Goal: Task Accomplishment & Management: Use online tool/utility

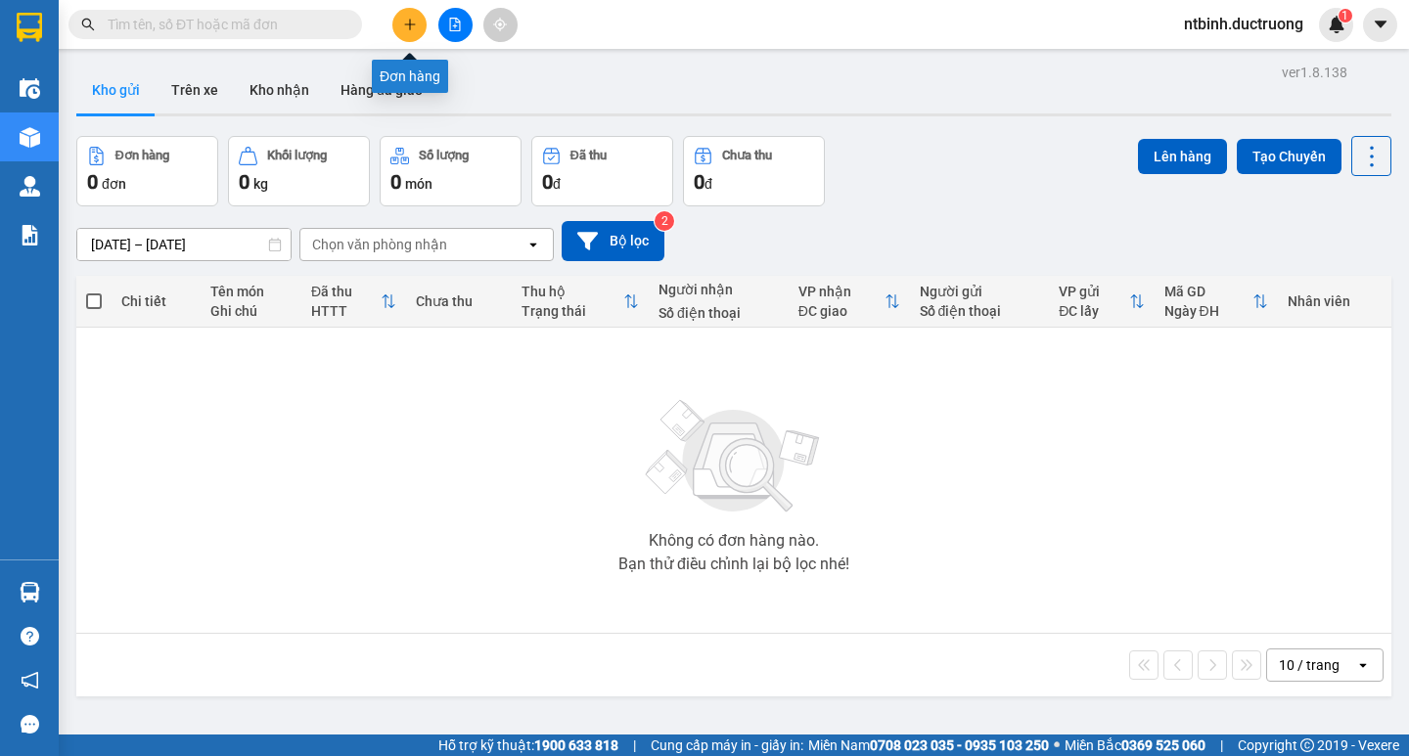
click at [416, 25] on icon "plus" at bounding box center [410, 25] width 14 height 14
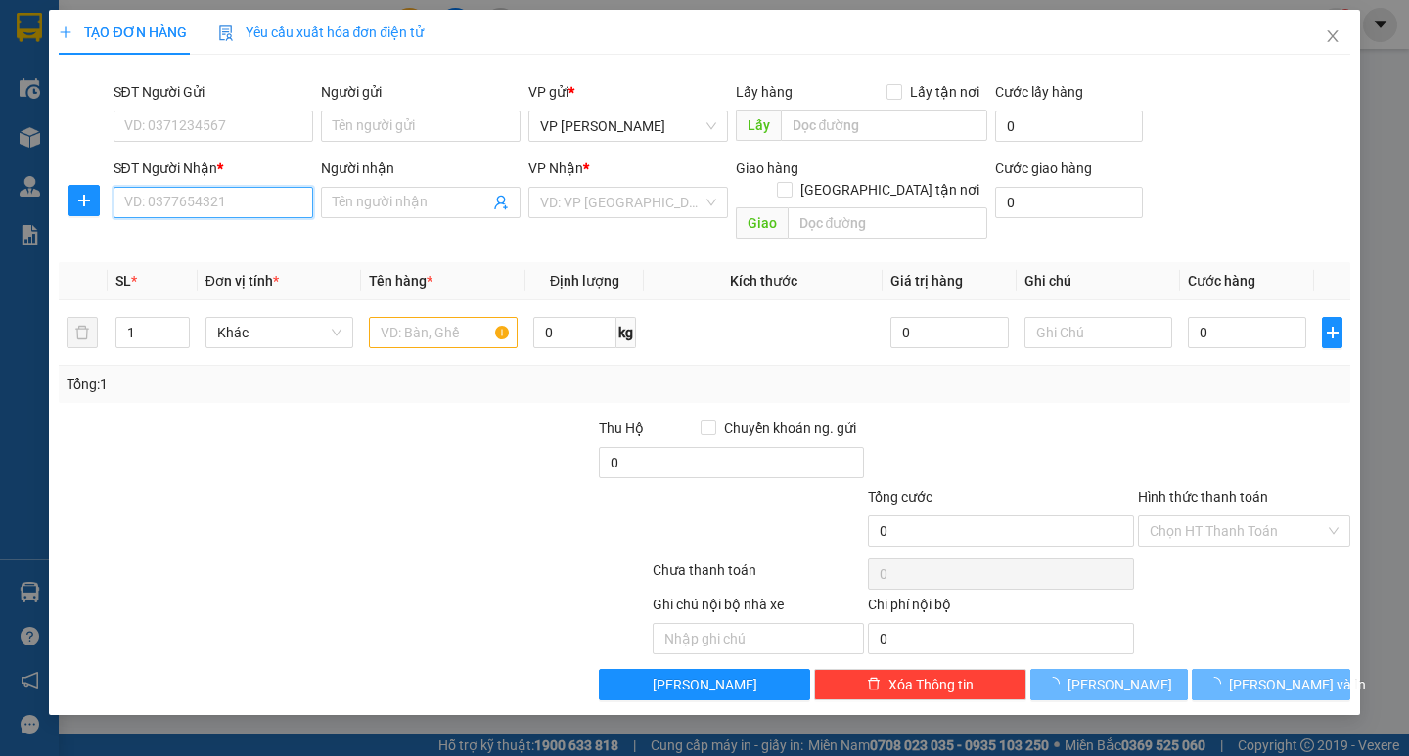
click at [247, 191] on input "SĐT Người Nhận *" at bounding box center [213, 202] width 200 height 31
click at [264, 241] on div "0965033094" at bounding box center [213, 242] width 176 height 22
type input "0965033094"
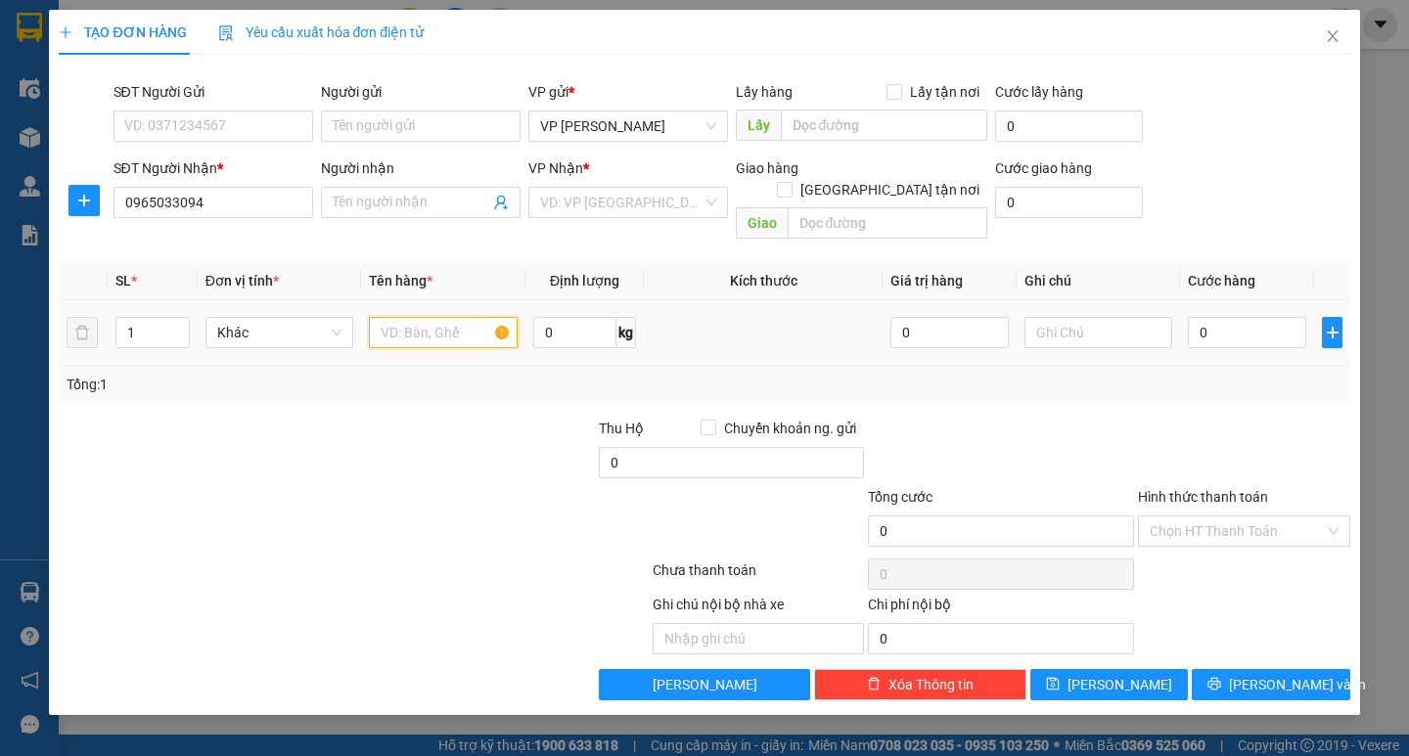
click at [412, 317] on input "text" at bounding box center [443, 332] width 148 height 31
type input "1 xop"
click at [1210, 317] on input "0" at bounding box center [1247, 332] width 118 height 31
click at [1195, 317] on input "0" at bounding box center [1247, 332] width 118 height 31
type input "50"
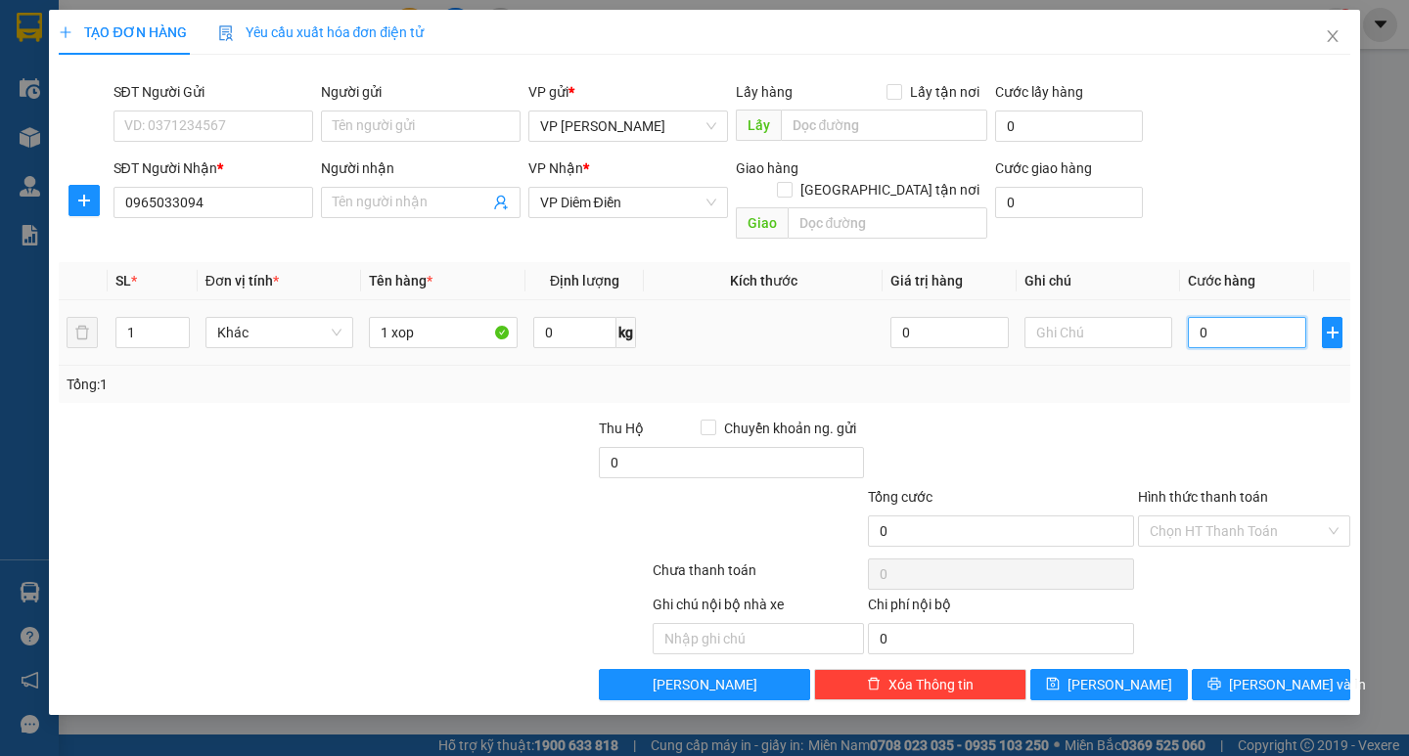
type input "50"
type input "50.000"
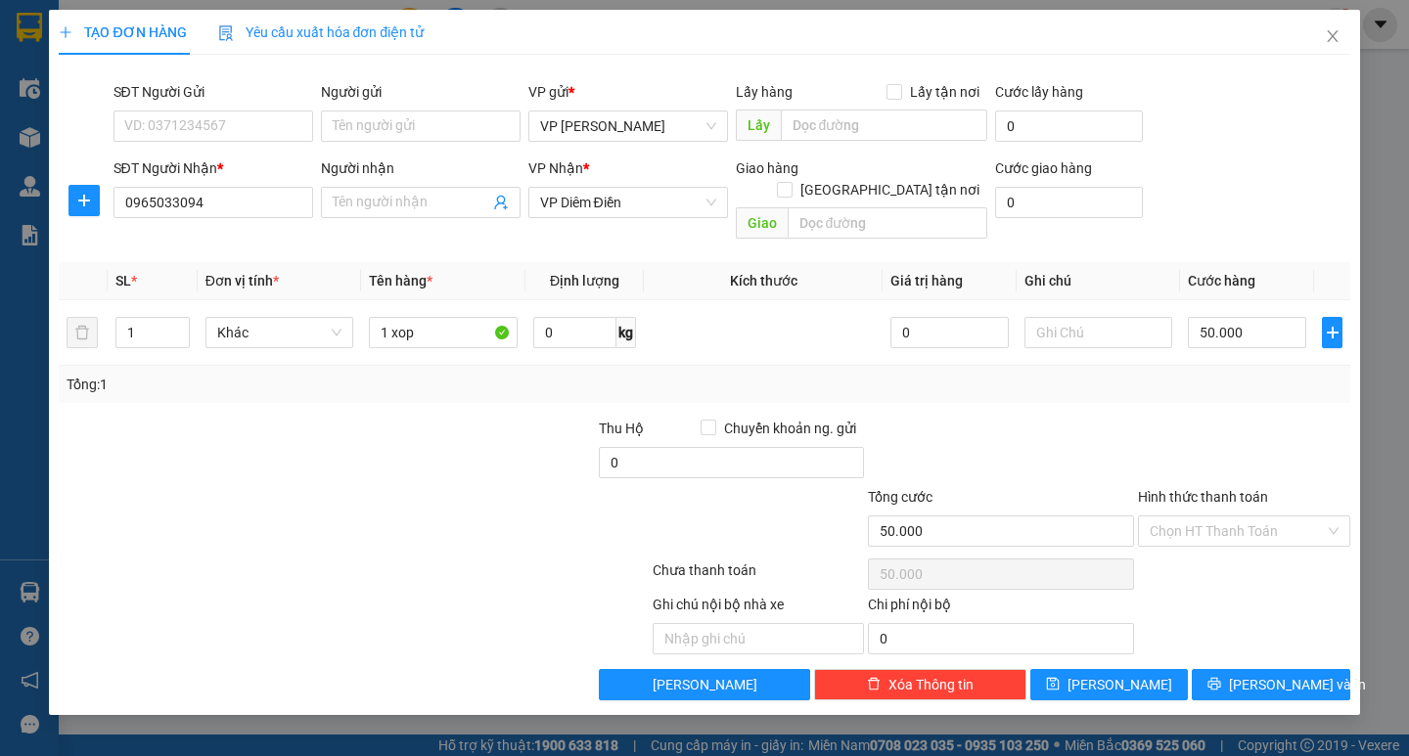
click at [1207, 392] on div "Transit Pickup Surcharge Ids Transit Deliver Surcharge Ids Transit Deliver Surc…" at bounding box center [704, 385] width 1290 height 630
click at [1248, 669] on button "Lưu và In" at bounding box center [1269, 684] width 157 height 31
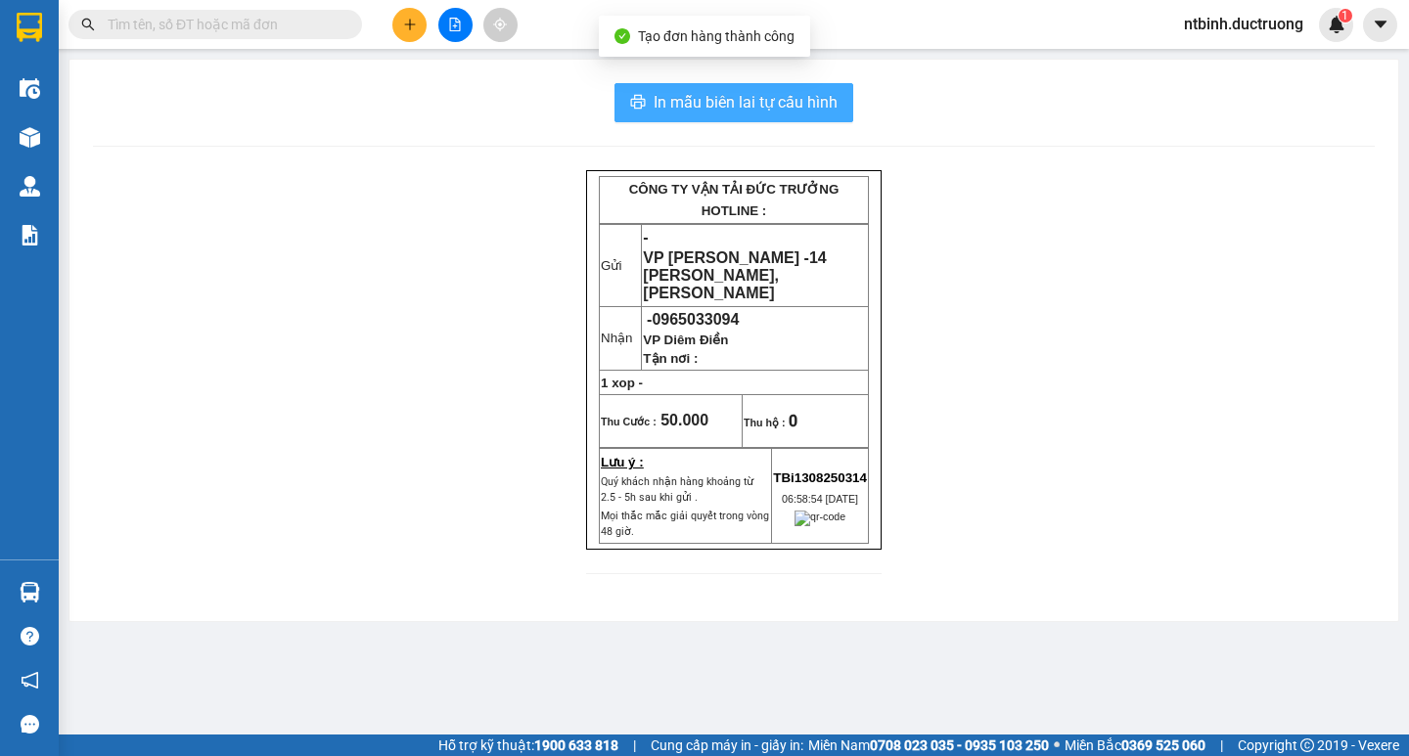
click at [725, 105] on span "In mẫu biên lai tự cấu hình" at bounding box center [745, 102] width 184 height 24
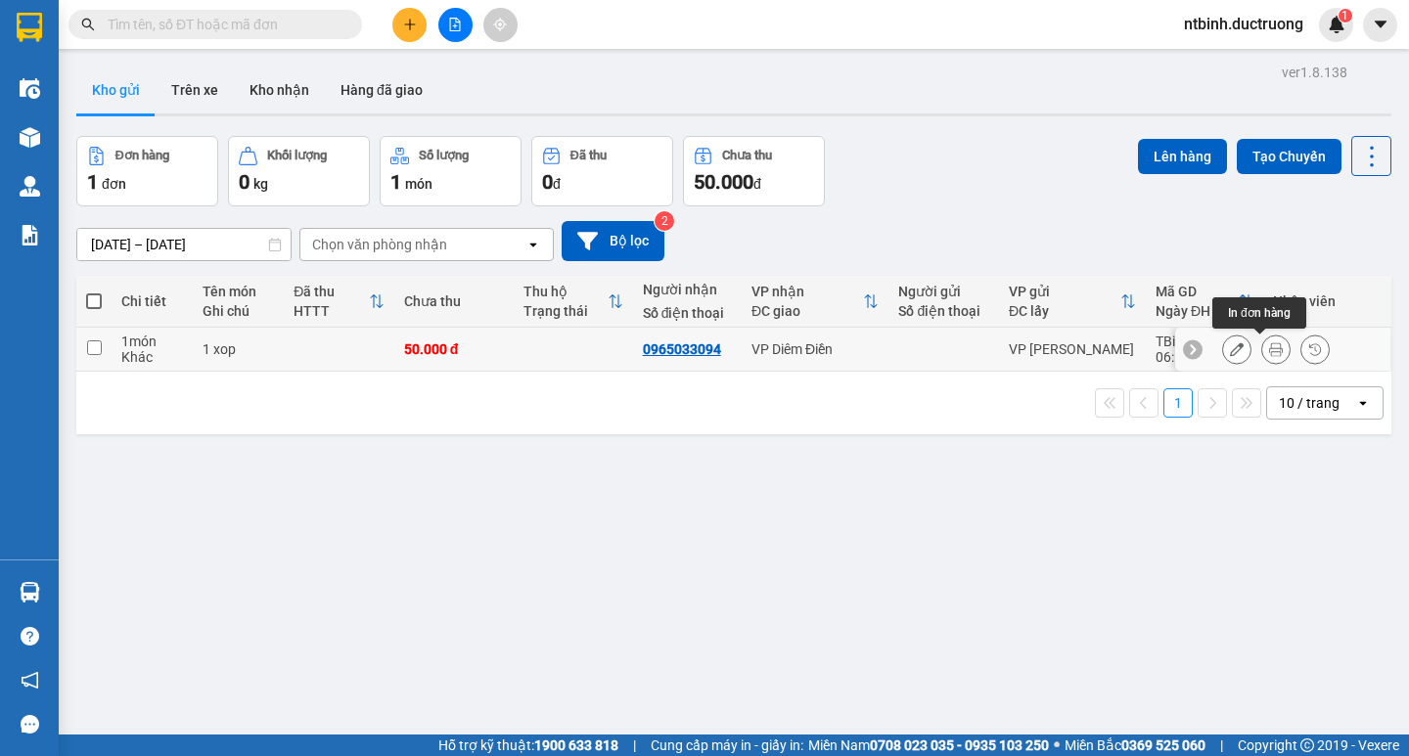
click at [1269, 351] on icon at bounding box center [1276, 349] width 14 height 14
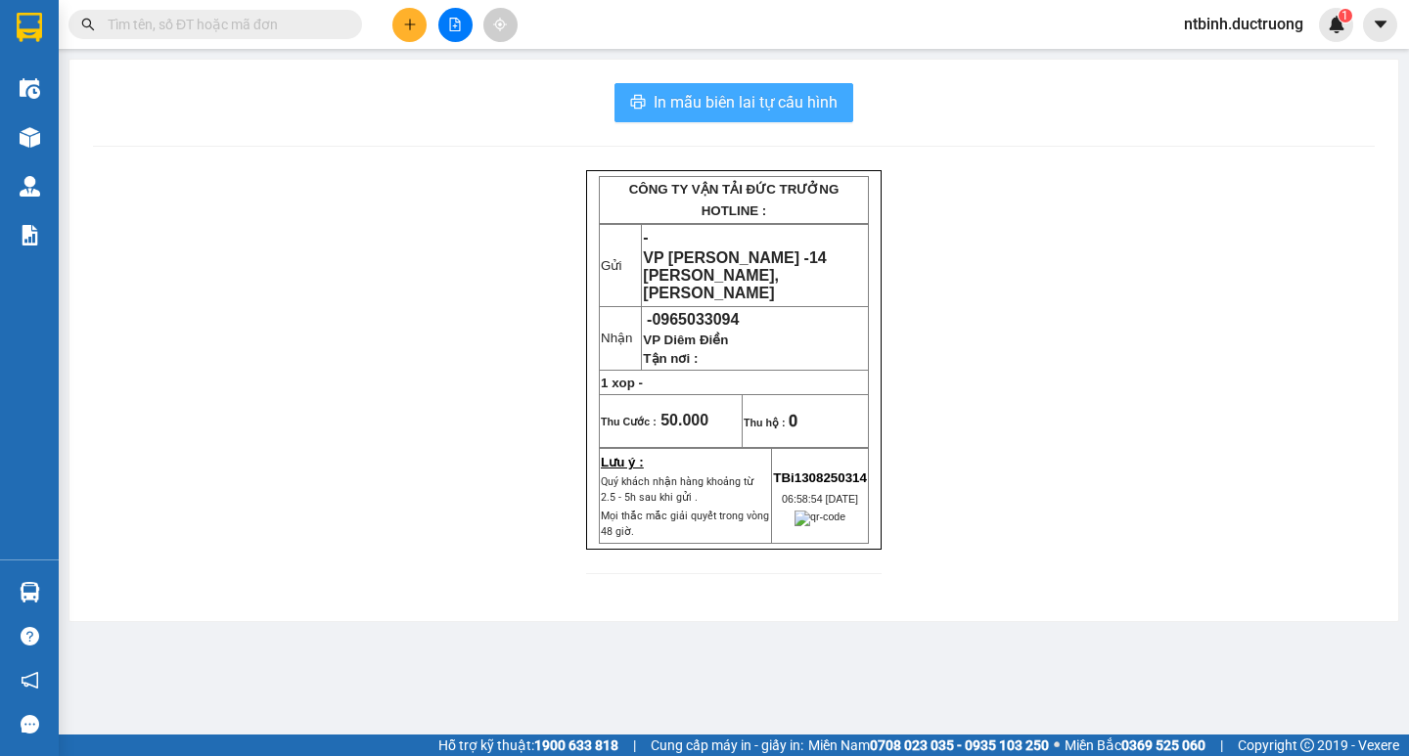
click at [719, 102] on span "In mẫu biên lai tự cấu hình" at bounding box center [745, 102] width 184 height 24
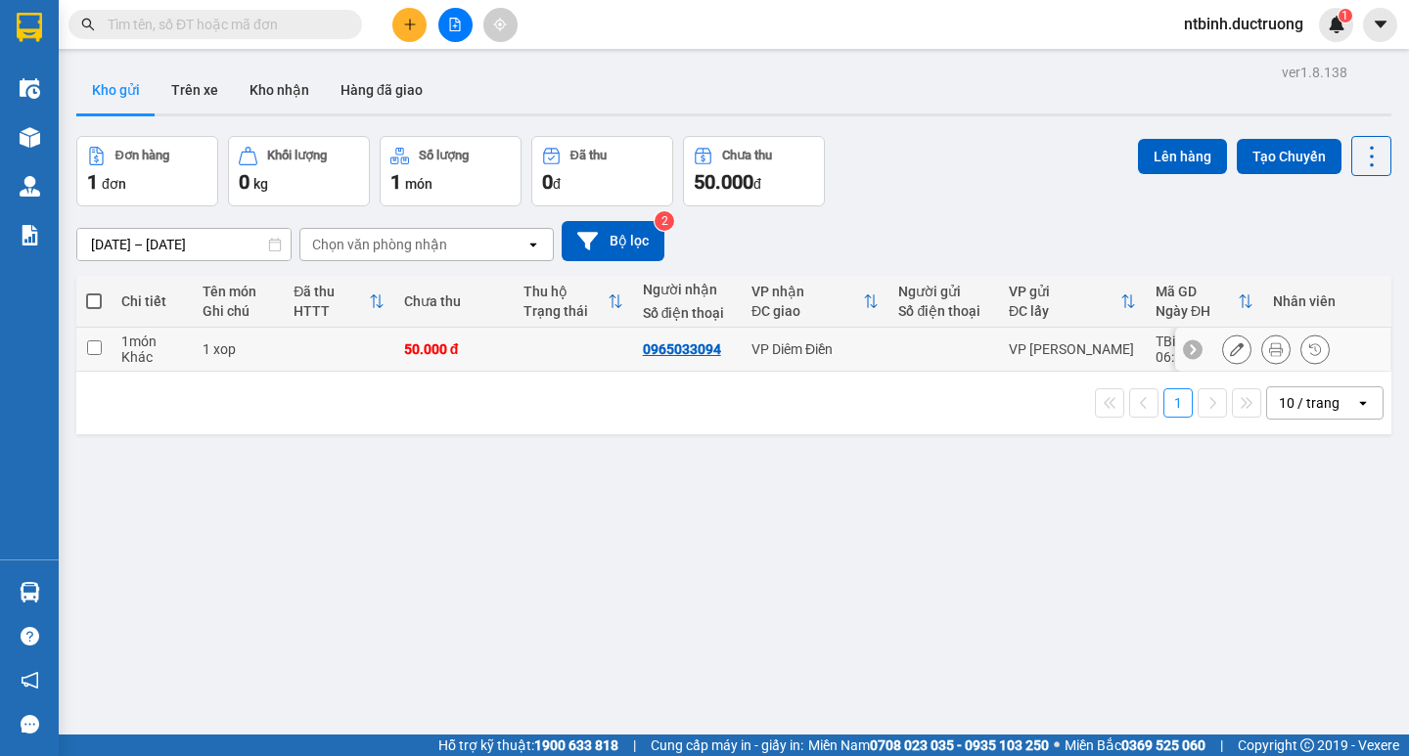
click at [588, 344] on td at bounding box center [573, 350] width 119 height 44
checkbox input "true"
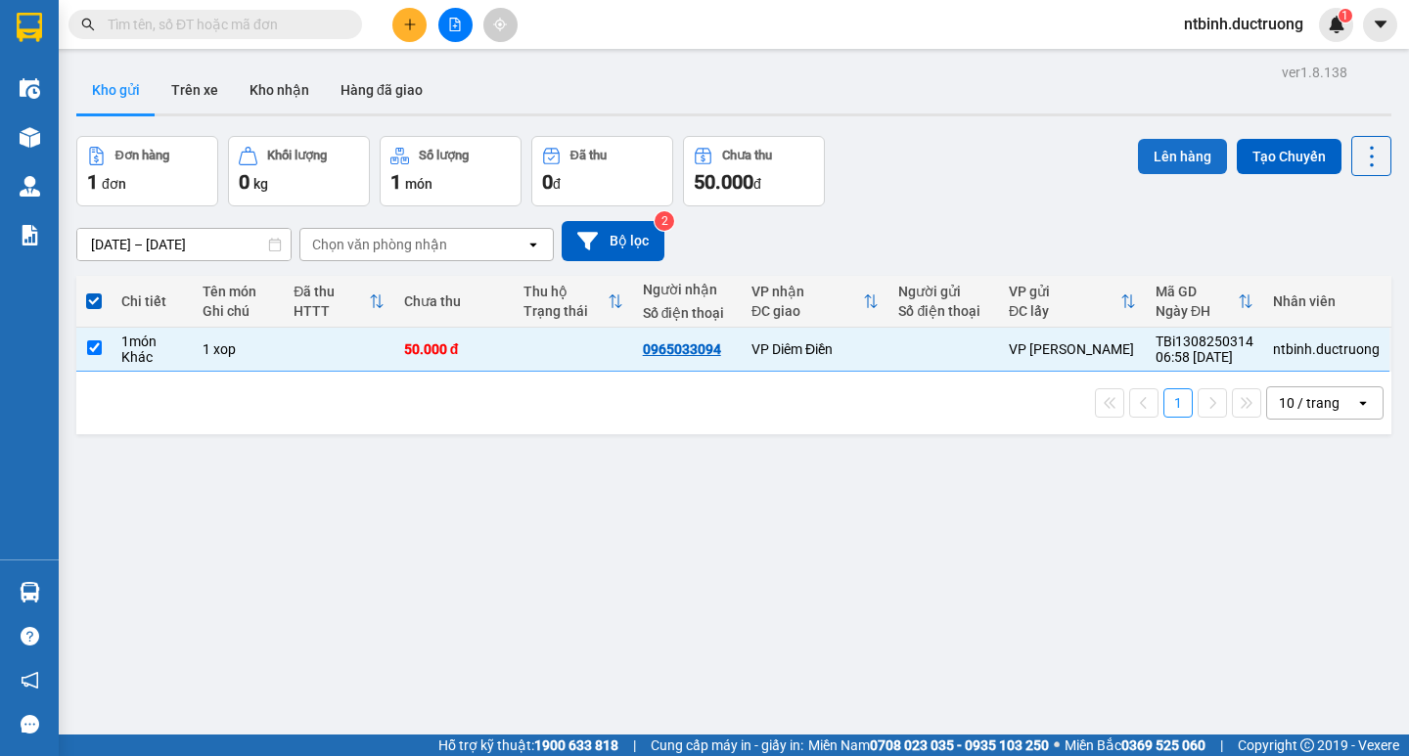
click at [1156, 163] on button "Lên hàng" at bounding box center [1182, 156] width 89 height 35
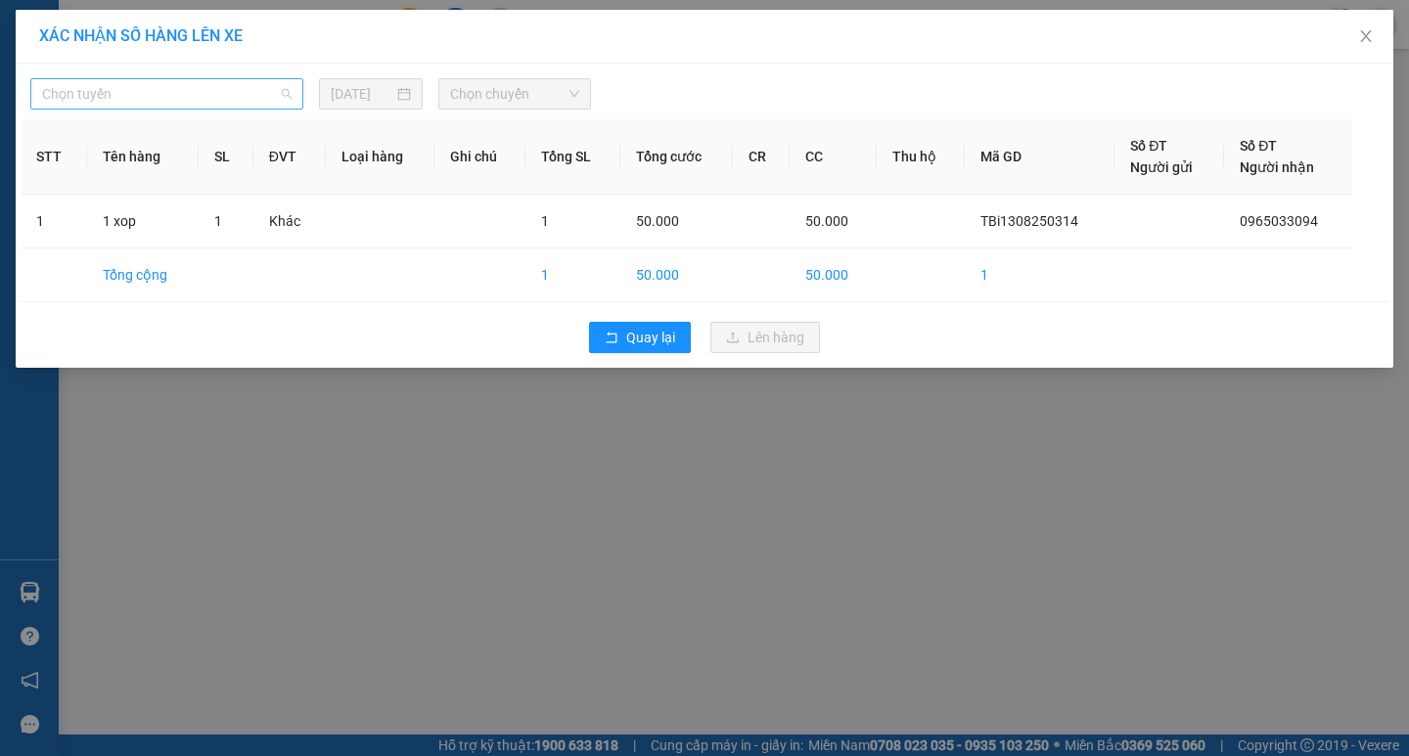
click at [201, 106] on span "Chọn tuyến" at bounding box center [166, 93] width 249 height 29
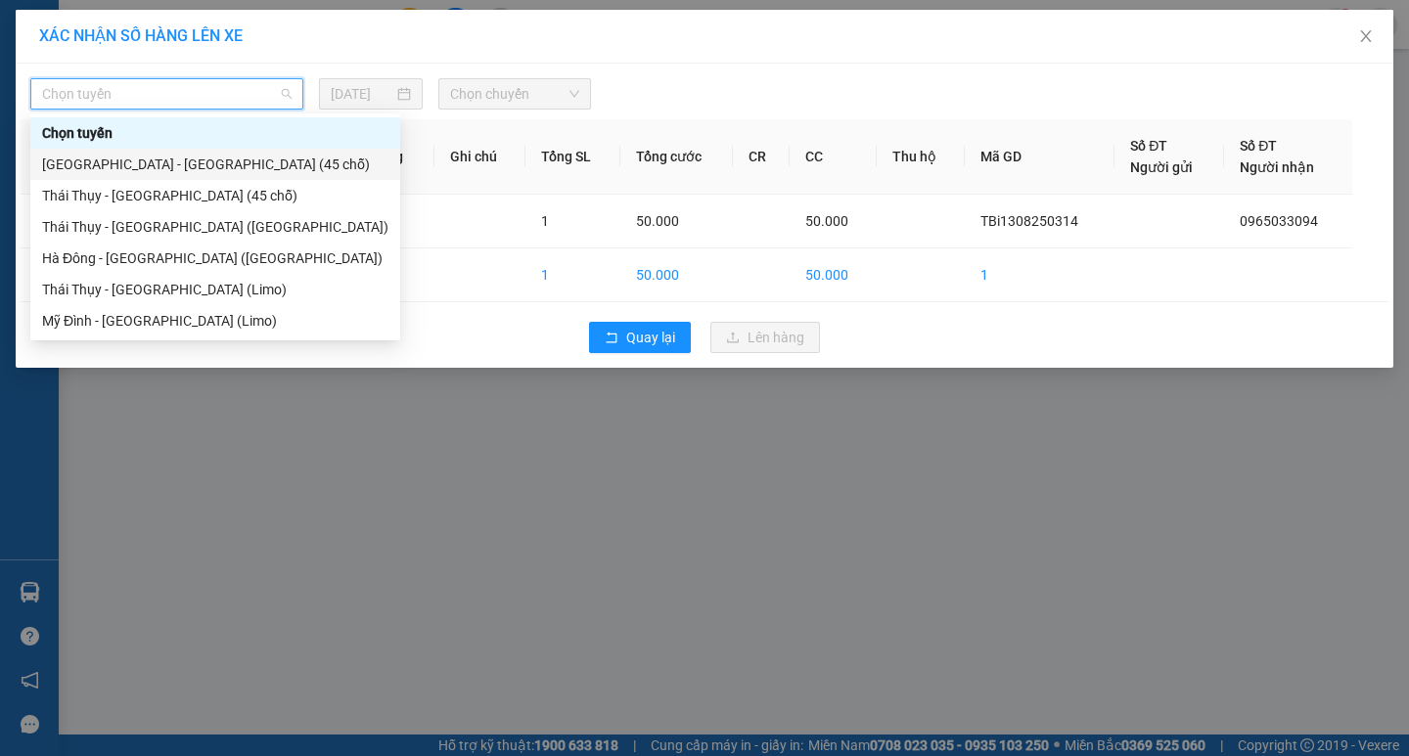
click at [209, 158] on div "Hà Nội - Thái Thụy (45 chỗ)" at bounding box center [215, 165] width 346 height 22
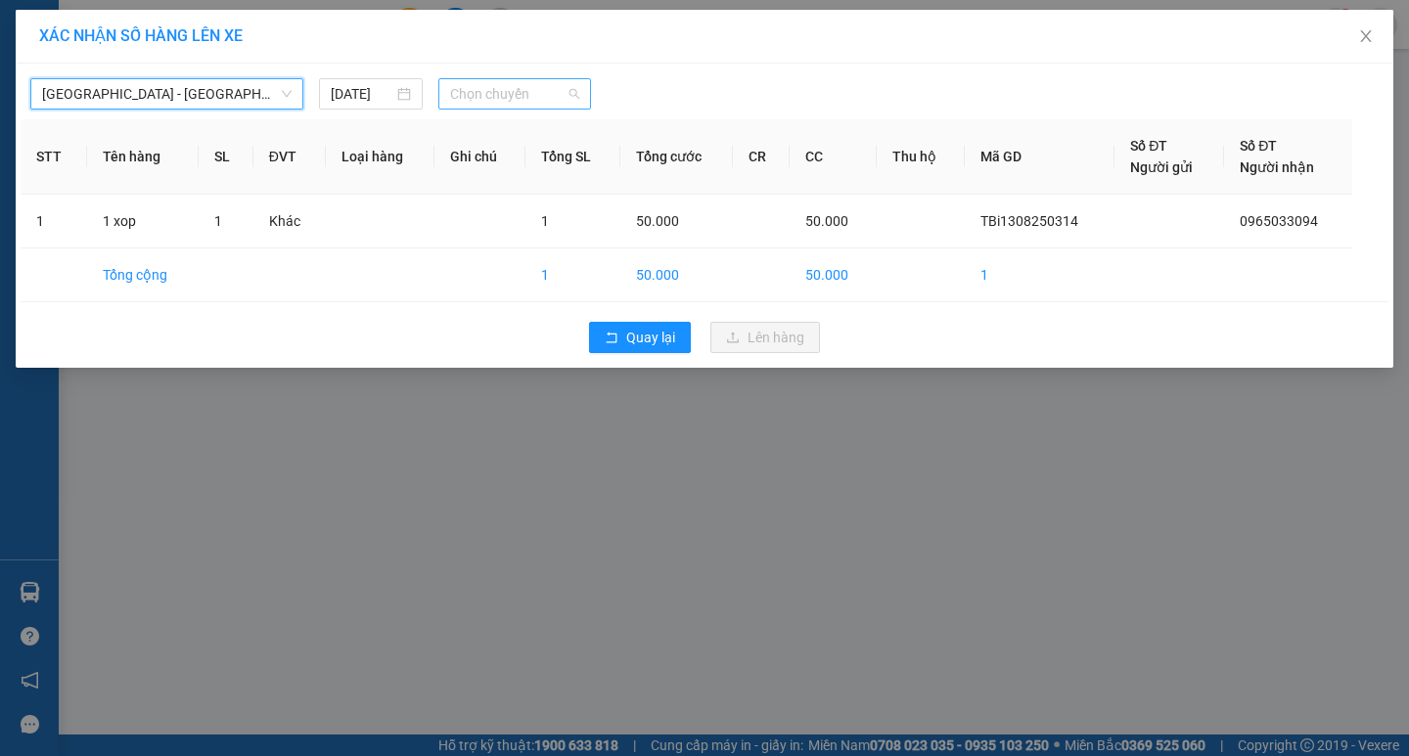
click at [511, 91] on span "Chọn chuyến" at bounding box center [514, 93] width 129 height 29
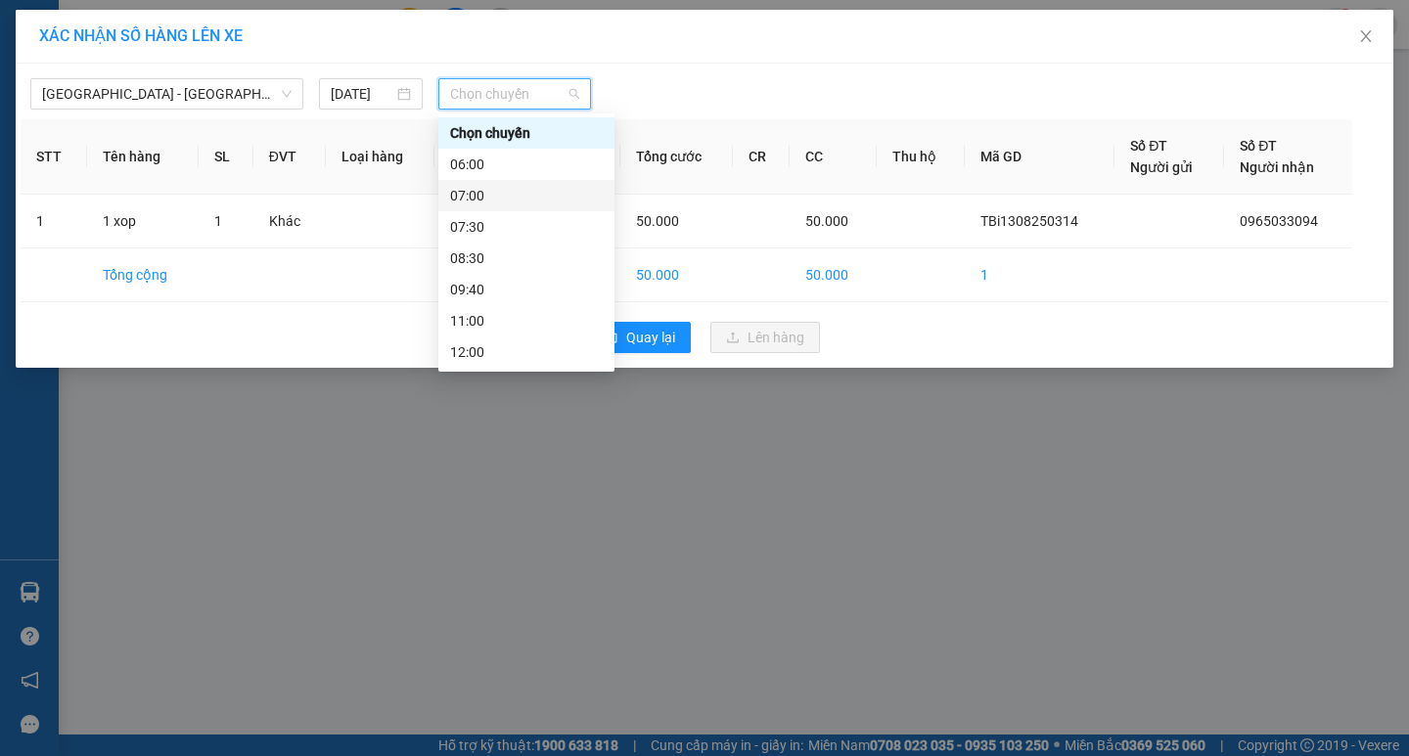
click at [506, 207] on div "07:00" at bounding box center [526, 195] width 176 height 31
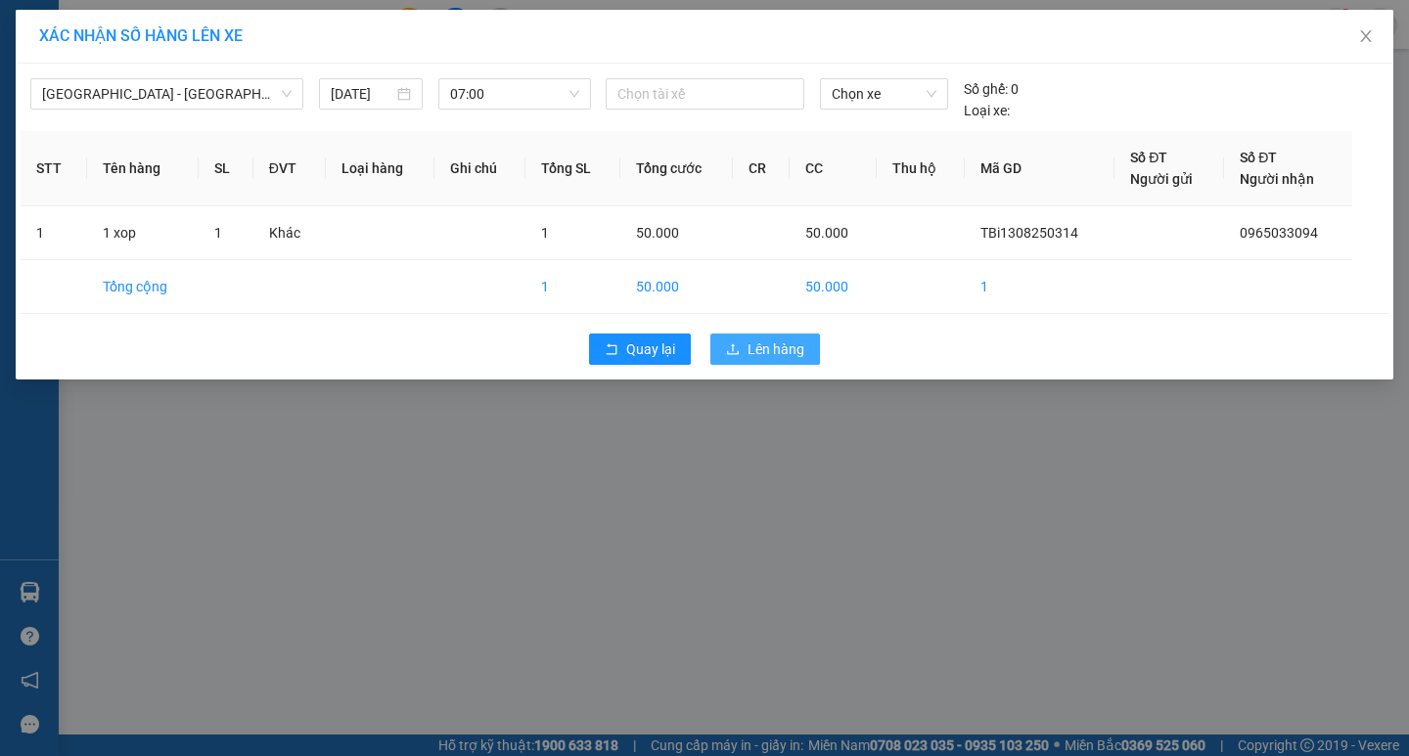
click at [791, 355] on span "Lên hàng" at bounding box center [775, 349] width 57 height 22
